Goal: Information Seeking & Learning: Learn about a topic

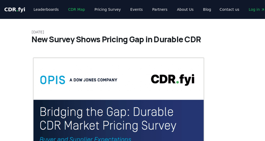
click at [80, 9] on link "CDR Map" at bounding box center [76, 9] width 25 height 9
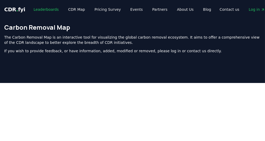
click at [47, 9] on link "Leaderboards" at bounding box center [46, 9] width 34 height 9
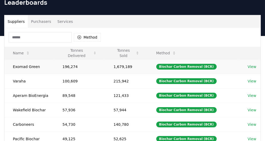
scroll to position [26, 0]
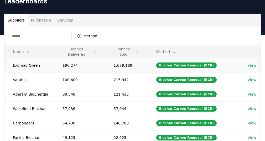
click at [25, 65] on td "Exomad Green" at bounding box center [29, 65] width 50 height 14
click at [19, 66] on td "Exomad Green" at bounding box center [29, 65] width 50 height 14
click at [192, 66] on div "Biochar Carbon Removal (BCR)" at bounding box center [186, 65] width 60 height 6
drag, startPoint x: 161, startPoint y: 65, endPoint x: 205, endPoint y: 66, distance: 43.5
click at [205, 66] on div "Biochar Carbon Removal (BCR)" at bounding box center [186, 65] width 60 height 6
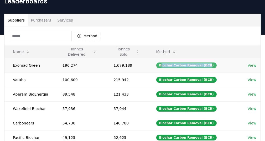
click at [205, 66] on div "Biochar Carbon Removal (BCR)" at bounding box center [186, 65] width 60 height 6
click at [253, 64] on link "View" at bounding box center [251, 65] width 9 height 5
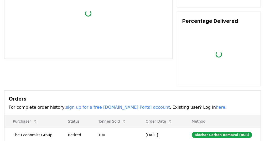
scroll to position [90, 0]
